Goal: Book appointment/travel/reservation

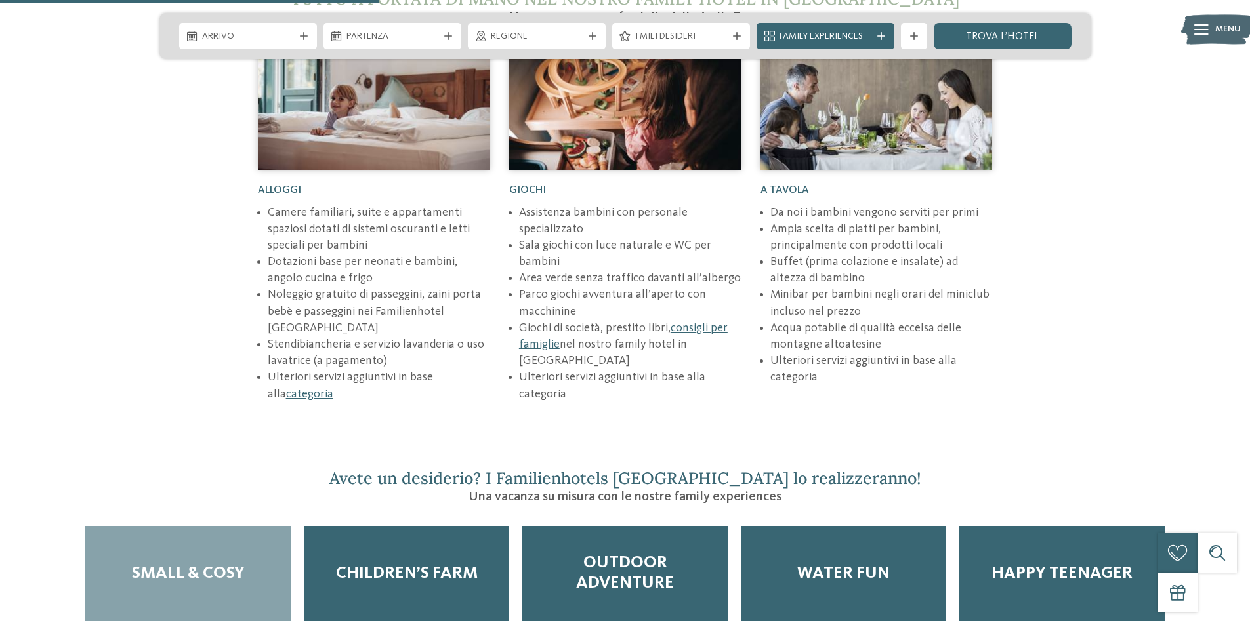
scroll to position [2166, 0]
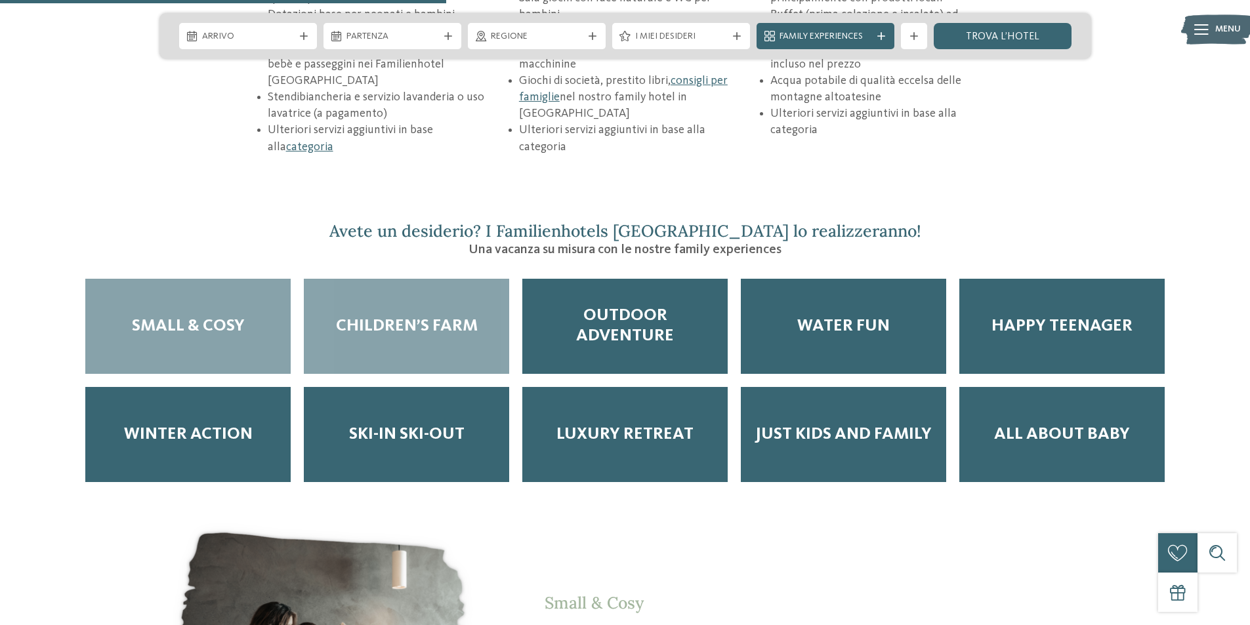
click at [397, 316] on span "Children’s Farm" at bounding box center [407, 326] width 142 height 20
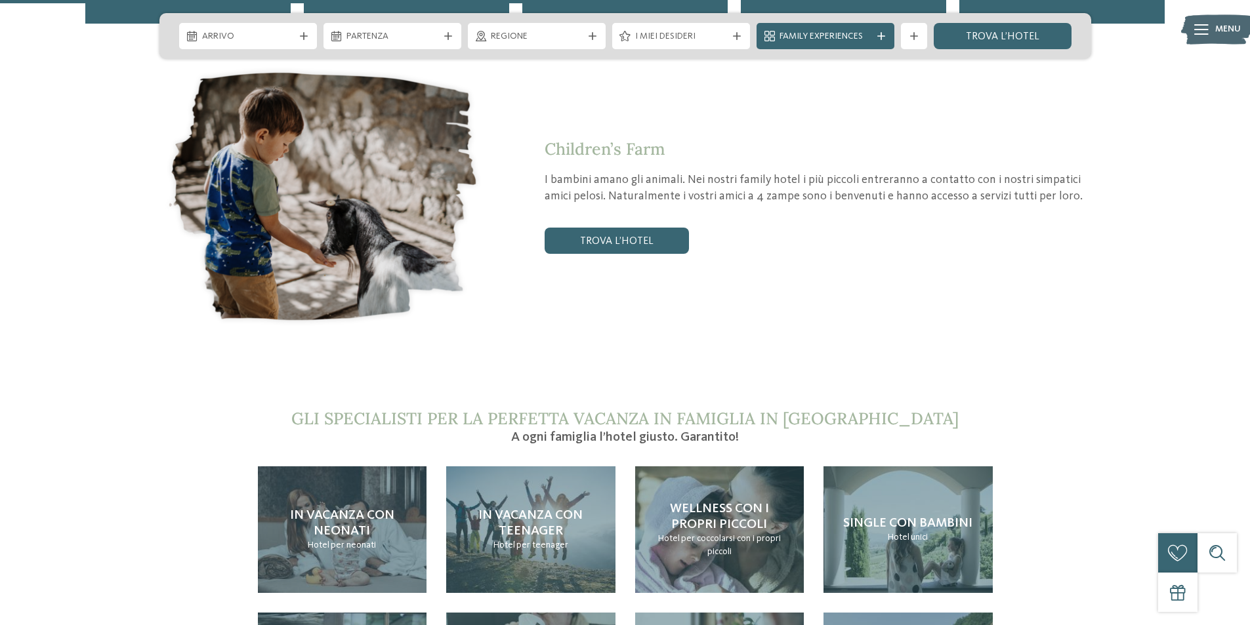
scroll to position [2625, 0]
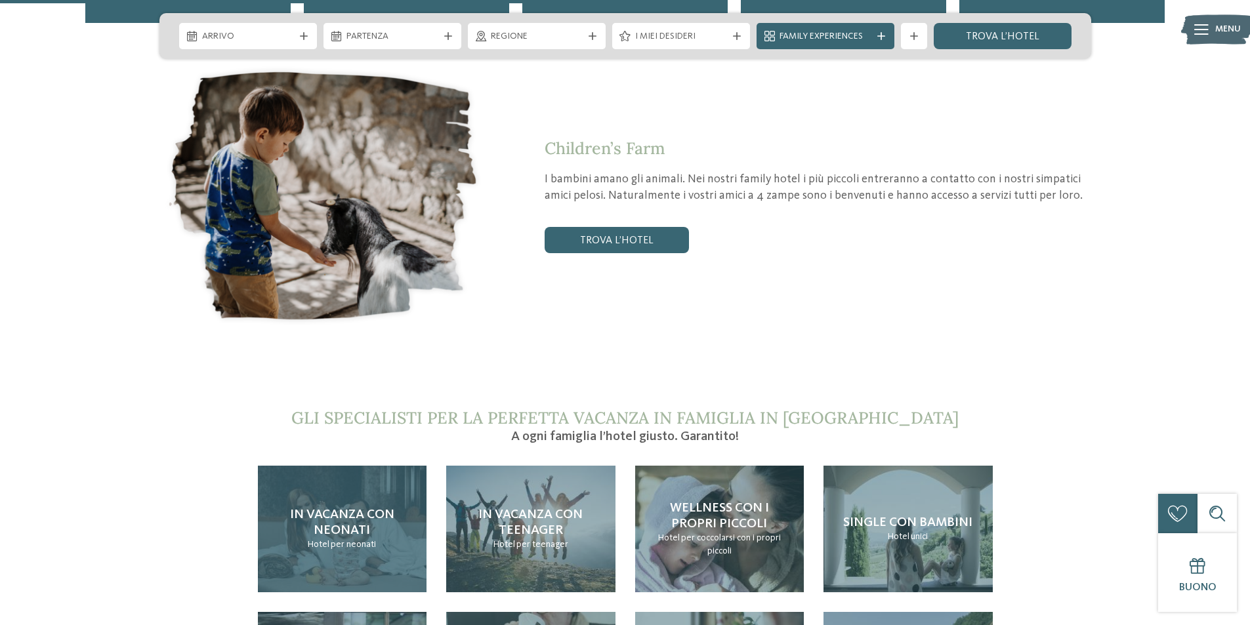
click at [344, 509] on span "In vacanza con neonati" at bounding box center [342, 523] width 104 height 29
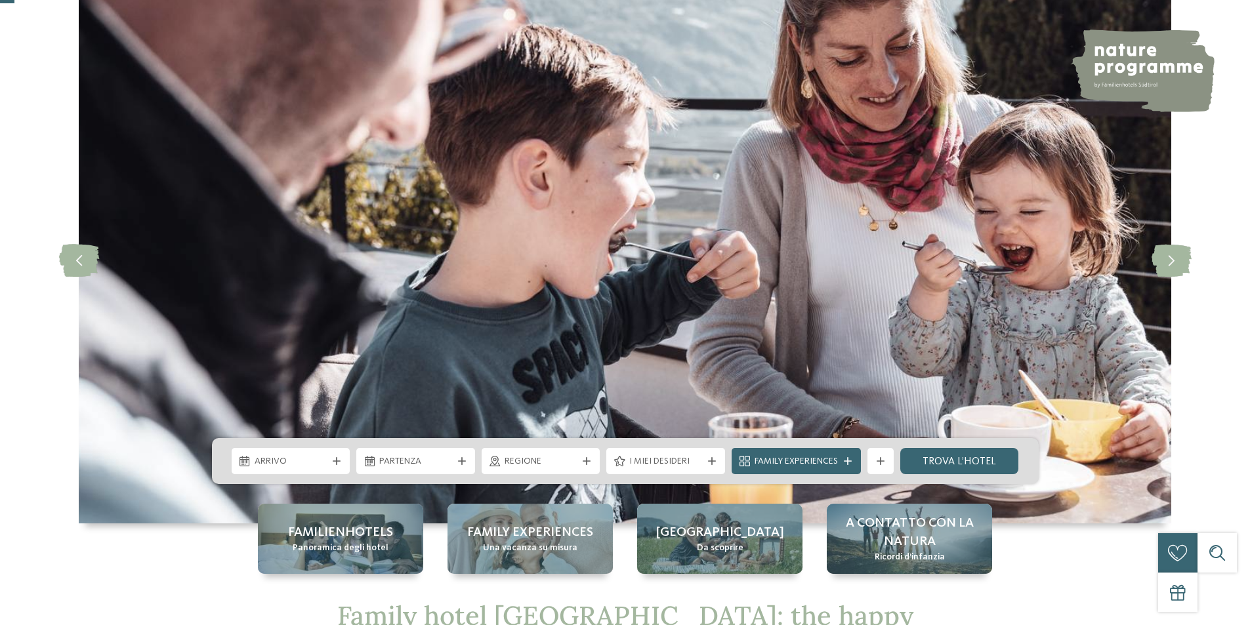
scroll to position [131, 0]
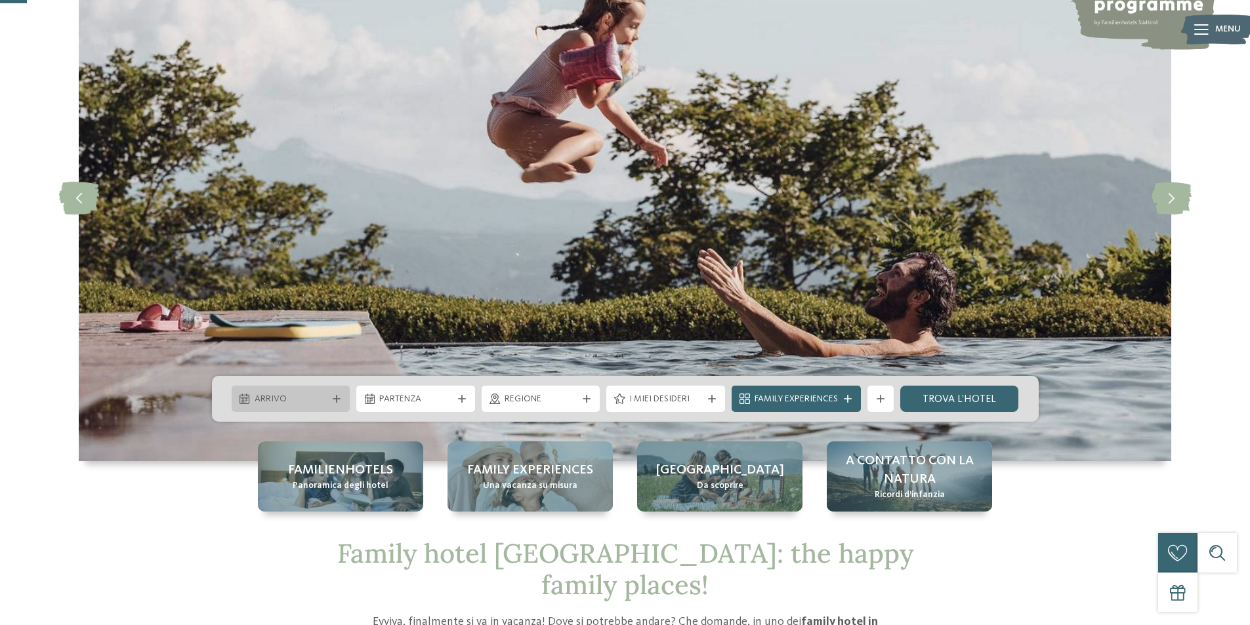
click at [295, 405] on span "Arrivo" at bounding box center [291, 399] width 73 height 13
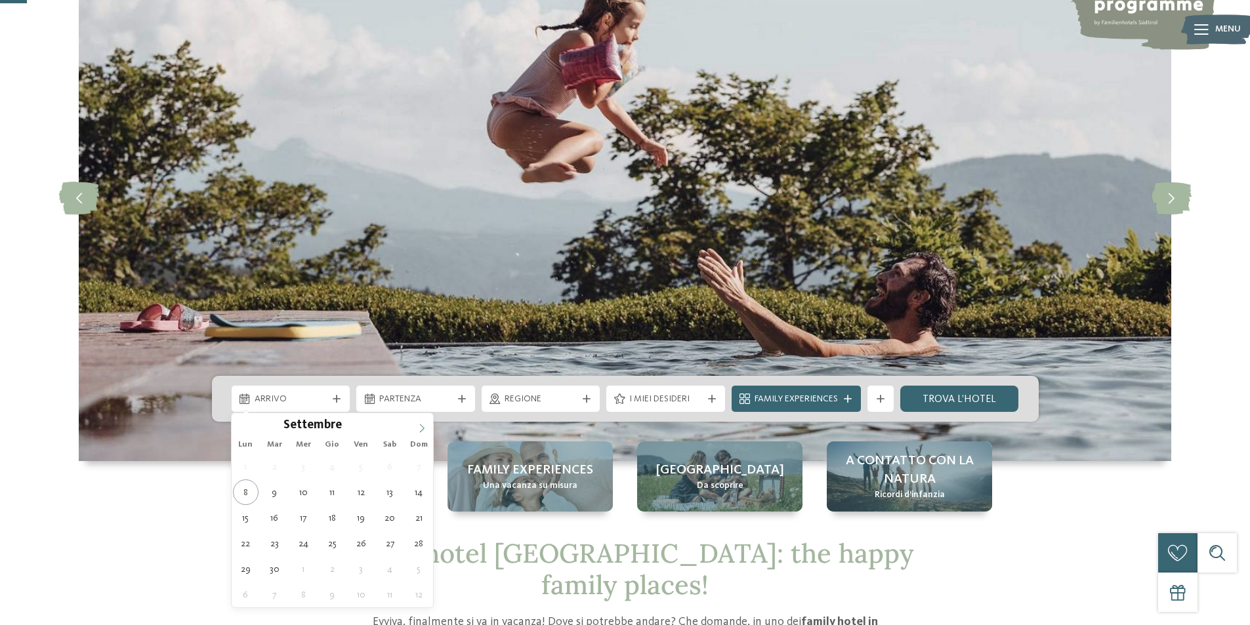
click at [417, 430] on span at bounding box center [422, 424] width 22 height 22
click at [420, 430] on icon at bounding box center [421, 428] width 9 height 9
type div "[DATE]"
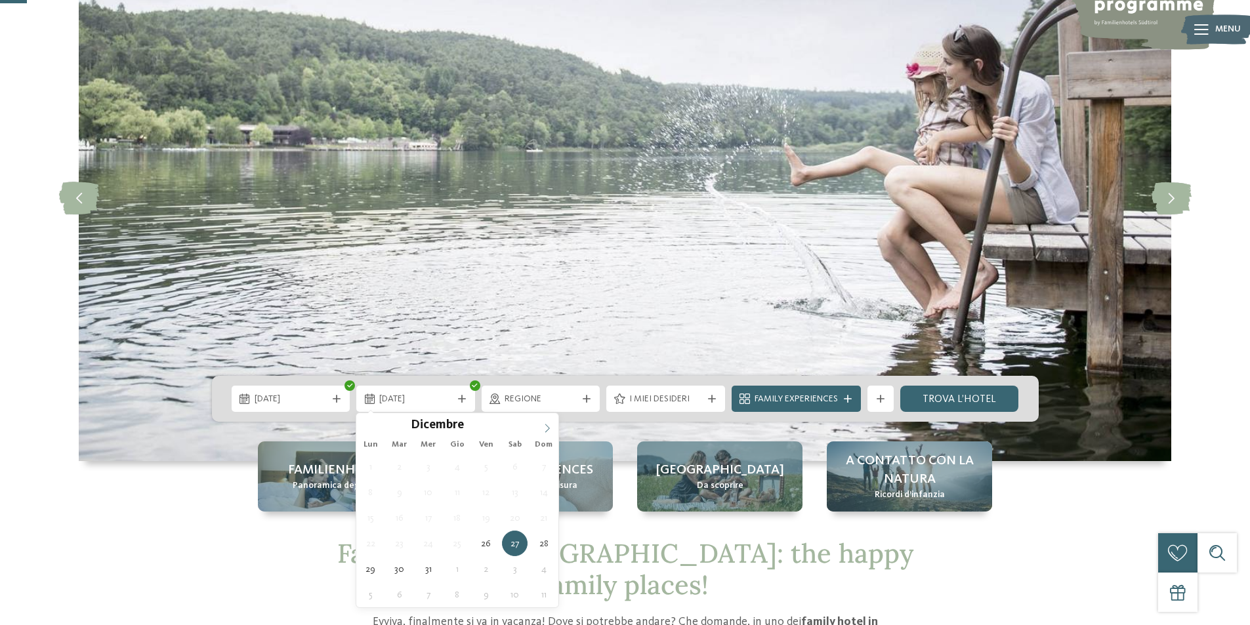
type input "****"
click at [545, 427] on icon at bounding box center [547, 428] width 9 height 9
type div "[DATE]"
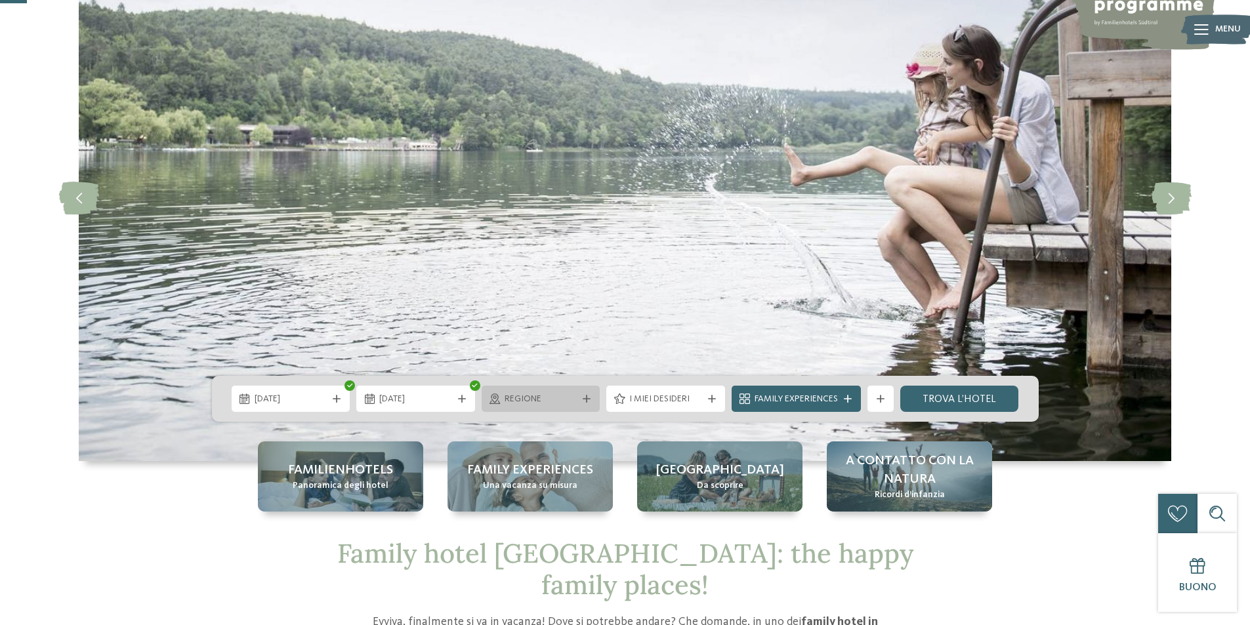
click at [537, 398] on span "Regione" at bounding box center [541, 399] width 73 height 13
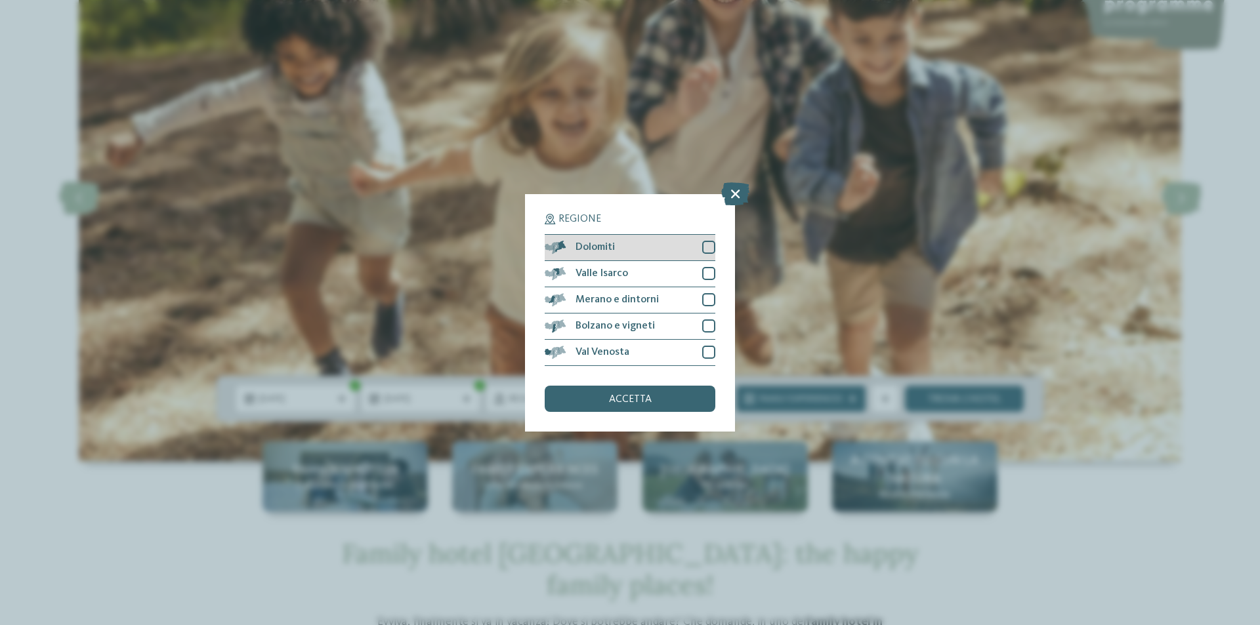
click at [614, 245] on span "Dolomiti" at bounding box center [595, 247] width 39 height 11
click at [602, 360] on div "Val Venosta" at bounding box center [630, 353] width 171 height 26
click at [607, 278] on span "Valle Isarco" at bounding box center [602, 273] width 53 height 11
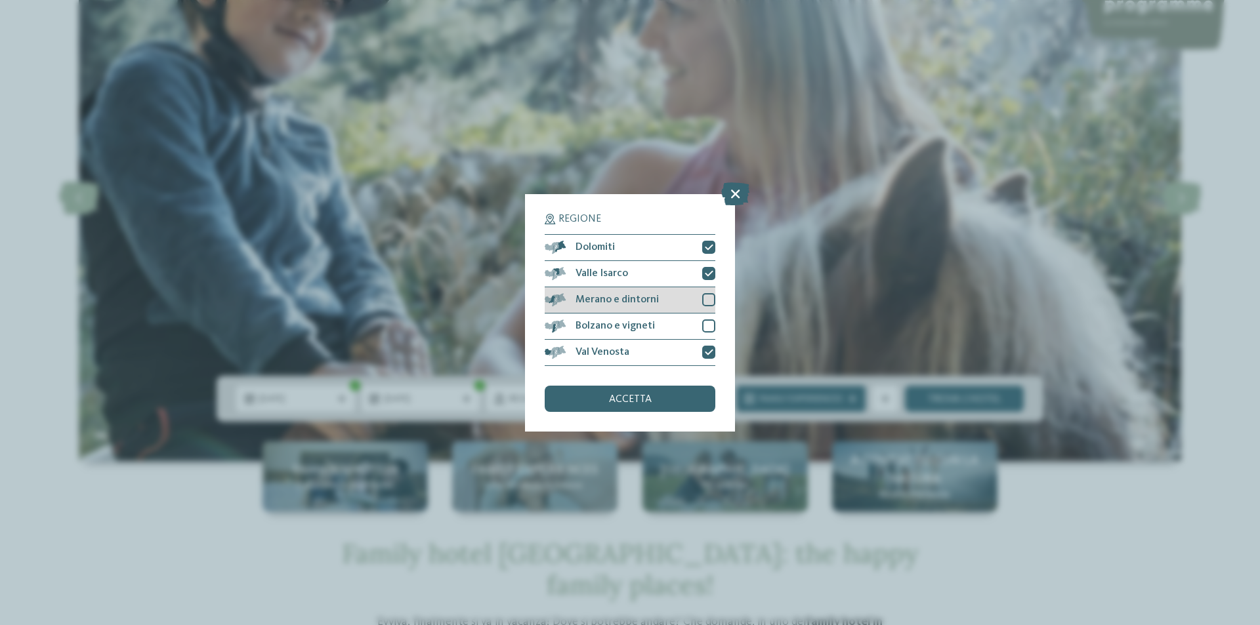
click at [634, 296] on span "Merano e dintorni" at bounding box center [617, 300] width 83 height 11
click at [633, 324] on span "Bolzano e vigneti" at bounding box center [615, 326] width 79 height 11
click at [618, 404] on span "accetta" at bounding box center [630, 399] width 43 height 11
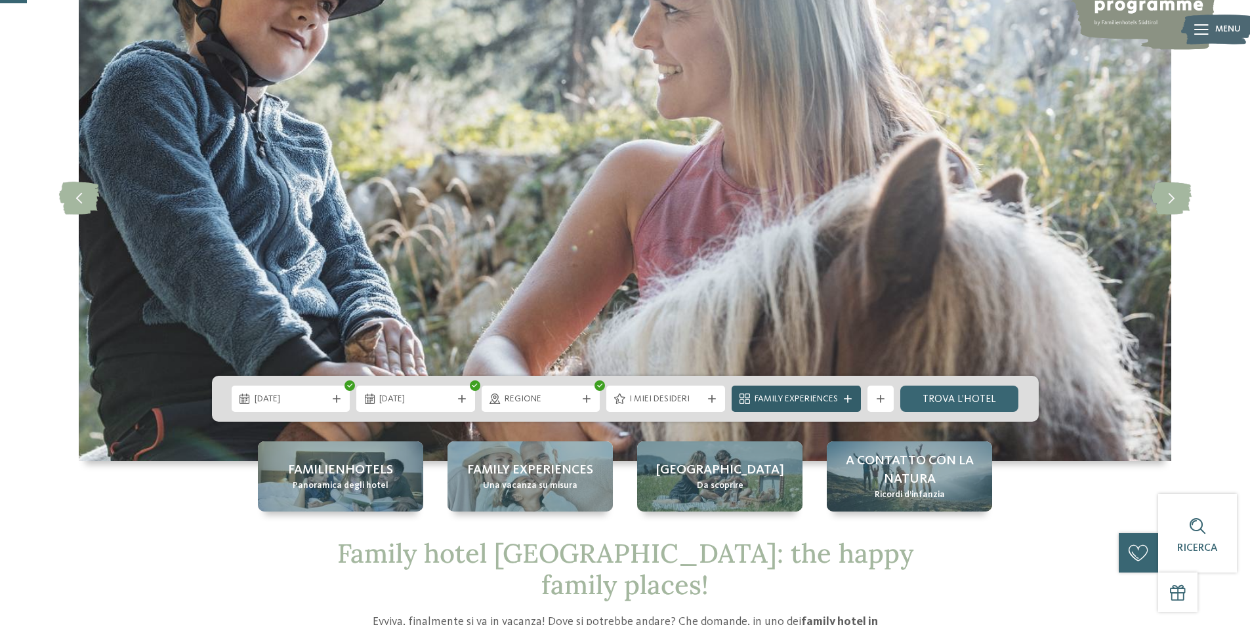
click at [791, 402] on span "Family Experiences" at bounding box center [796, 399] width 83 height 13
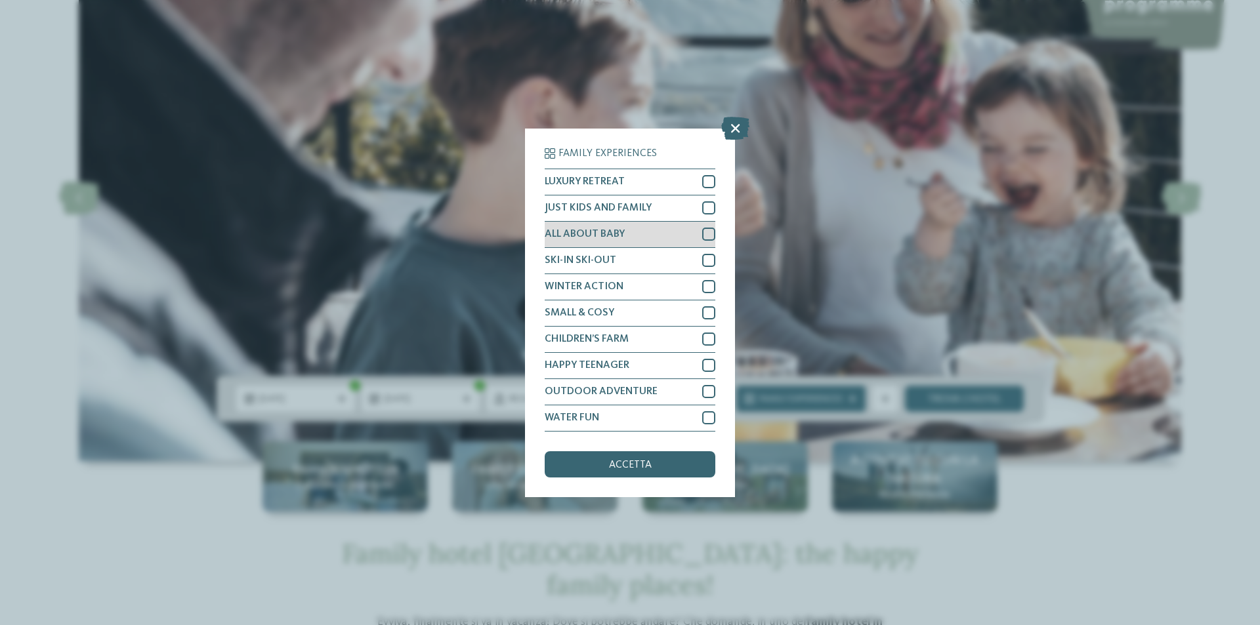
click at [621, 240] on div "ALL ABOUT BABY" at bounding box center [630, 235] width 171 height 26
click at [624, 478] on div "Family Experiences LUXURY RETREAT JUST KIDS AND FAMILY" at bounding box center [630, 313] width 210 height 369
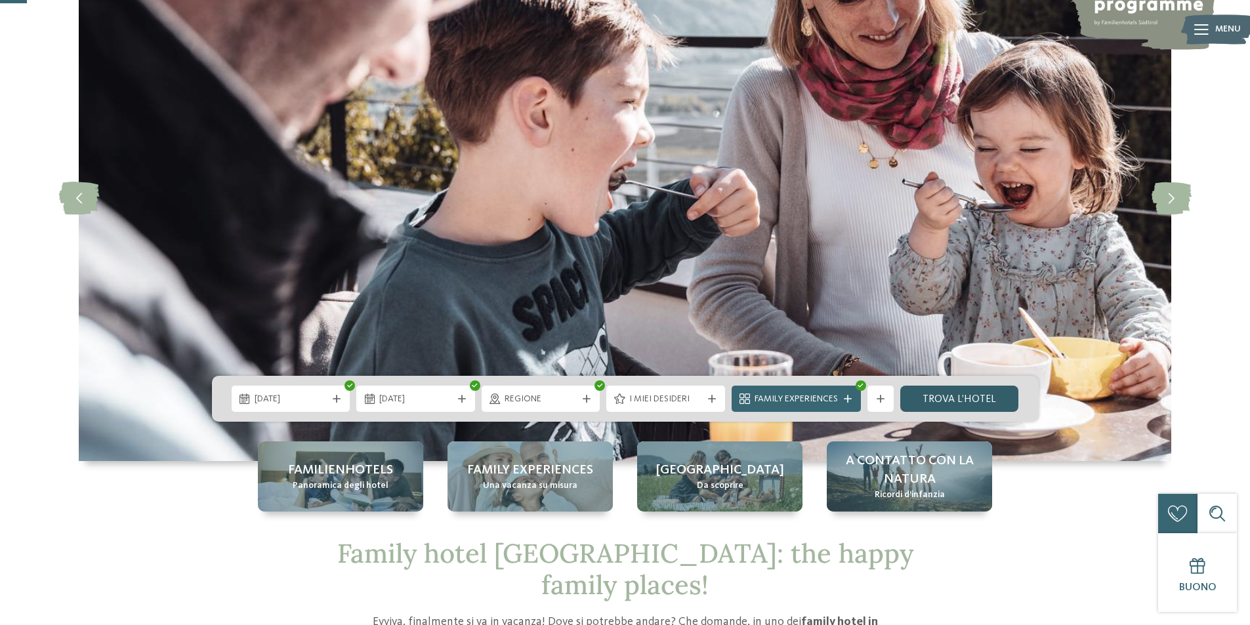
click at [957, 400] on link "trova l’hotel" at bounding box center [959, 399] width 119 height 26
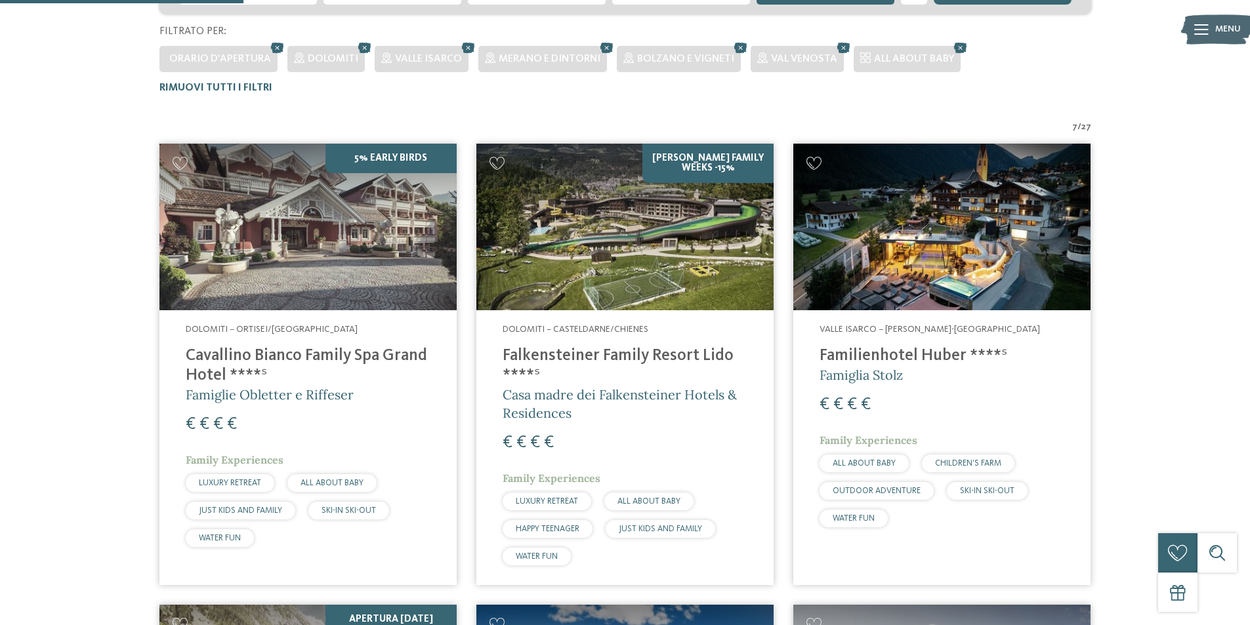
scroll to position [364, 0]
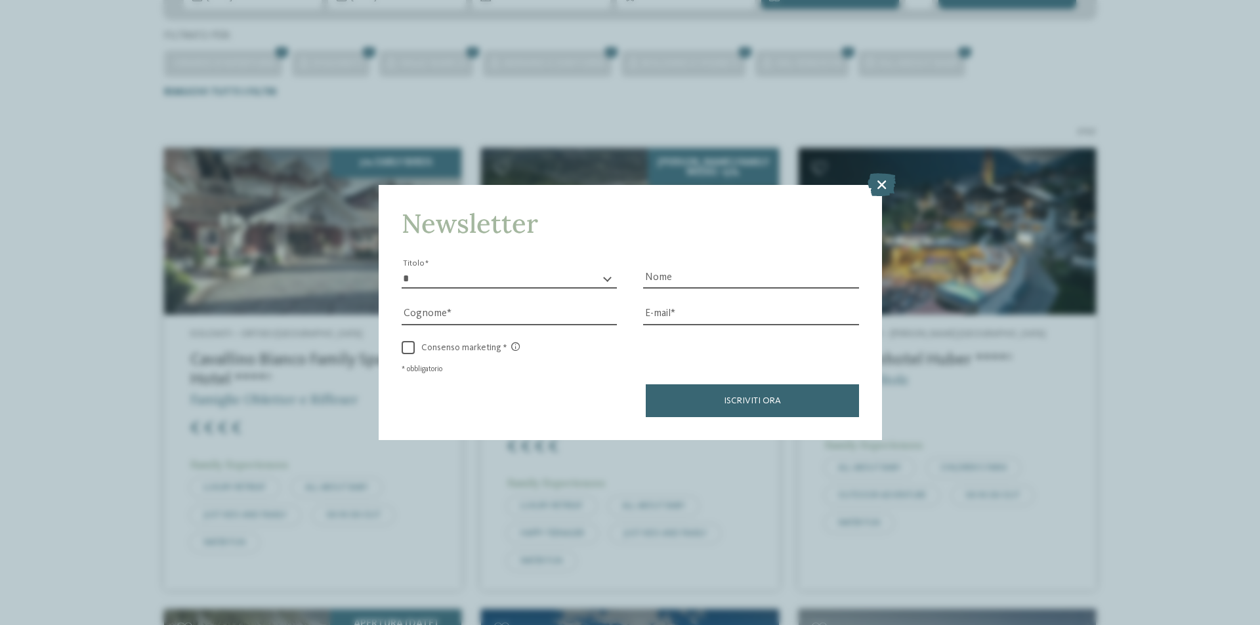
click at [878, 189] on icon at bounding box center [882, 184] width 28 height 23
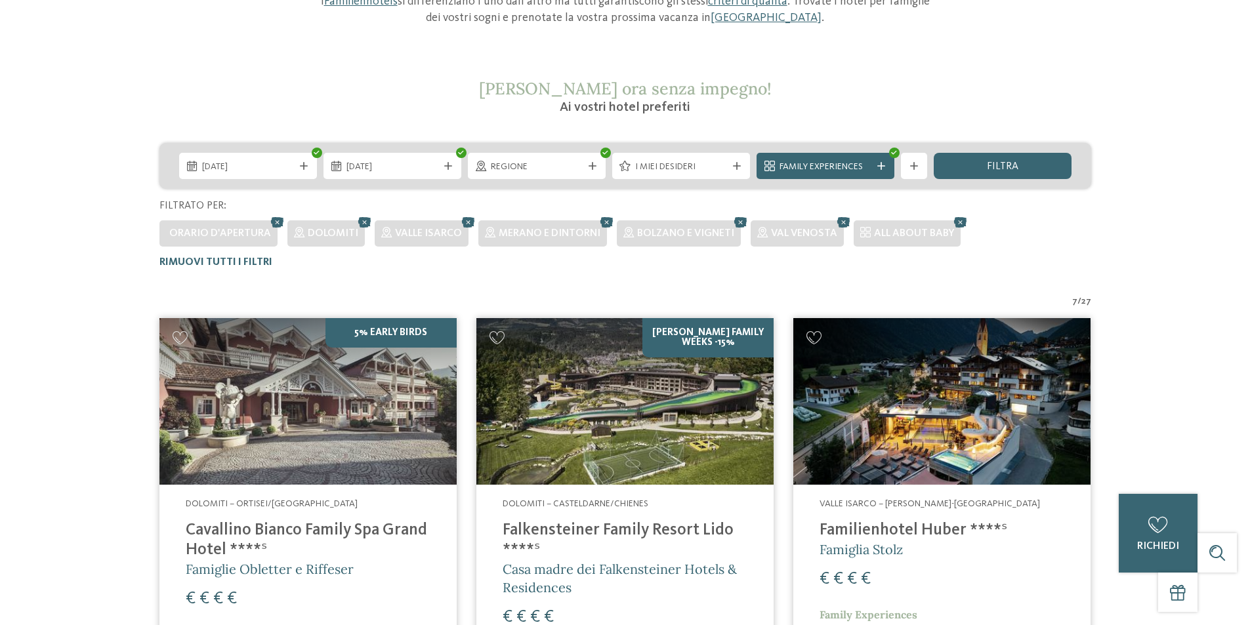
scroll to position [0, 0]
